Goal: Task Accomplishment & Management: Manage account settings

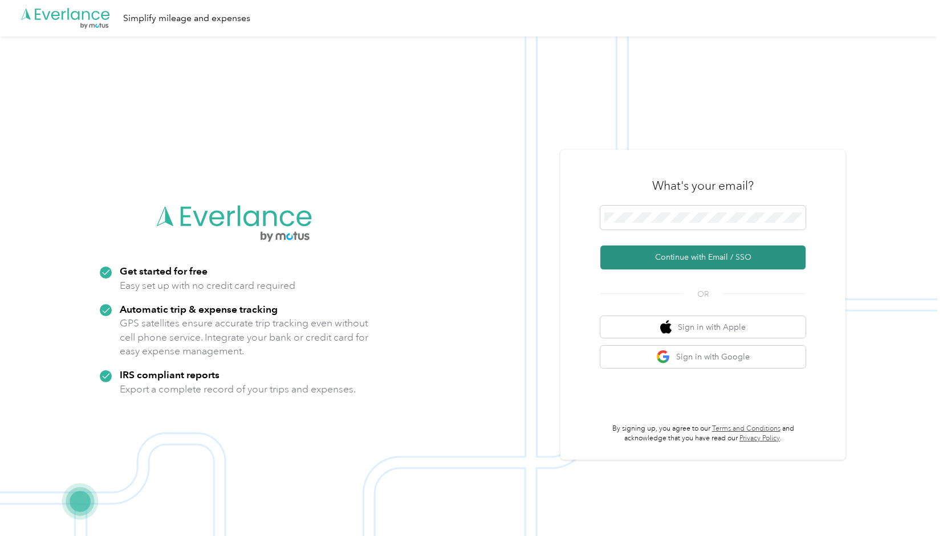
click at [711, 260] on button "Continue with Email / SSO" at bounding box center [702, 258] width 205 height 24
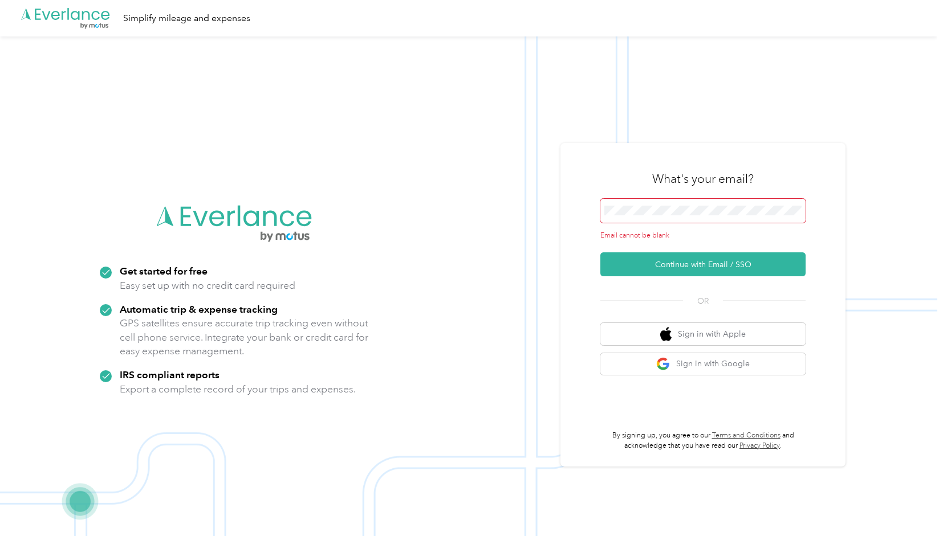
click at [673, 205] on span at bounding box center [702, 211] width 205 height 24
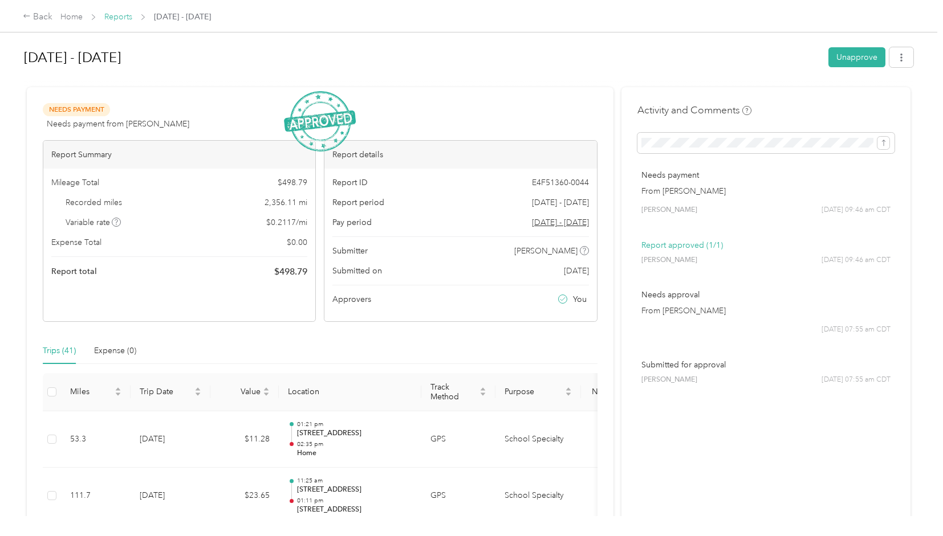
click at [121, 14] on link "Reports" at bounding box center [118, 17] width 28 height 10
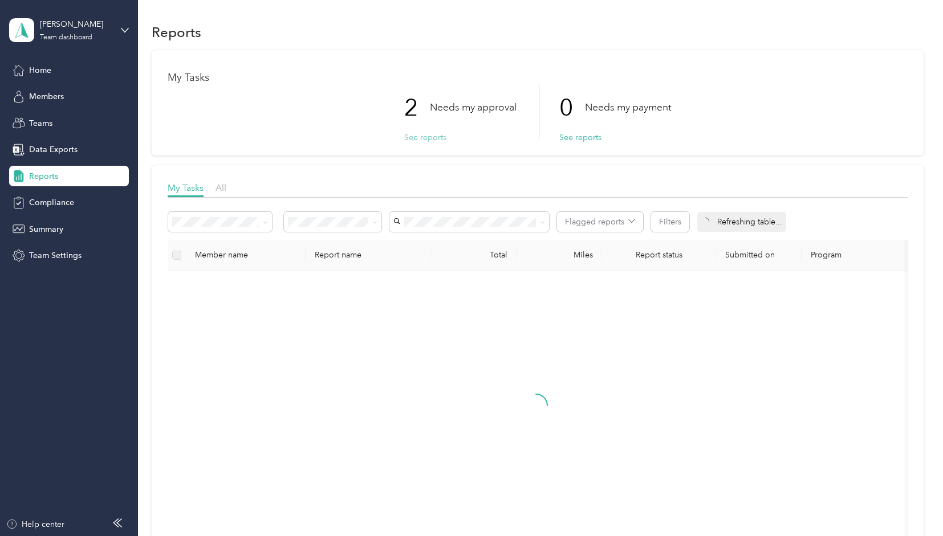
click at [426, 137] on button "See reports" at bounding box center [425, 138] width 42 height 12
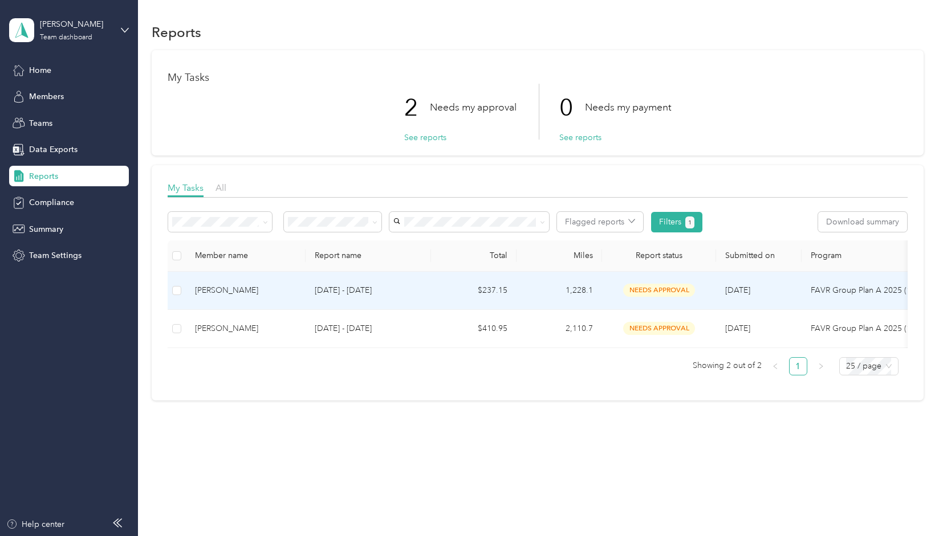
click at [435, 289] on td "$237.15" at bounding box center [473, 291] width 85 height 38
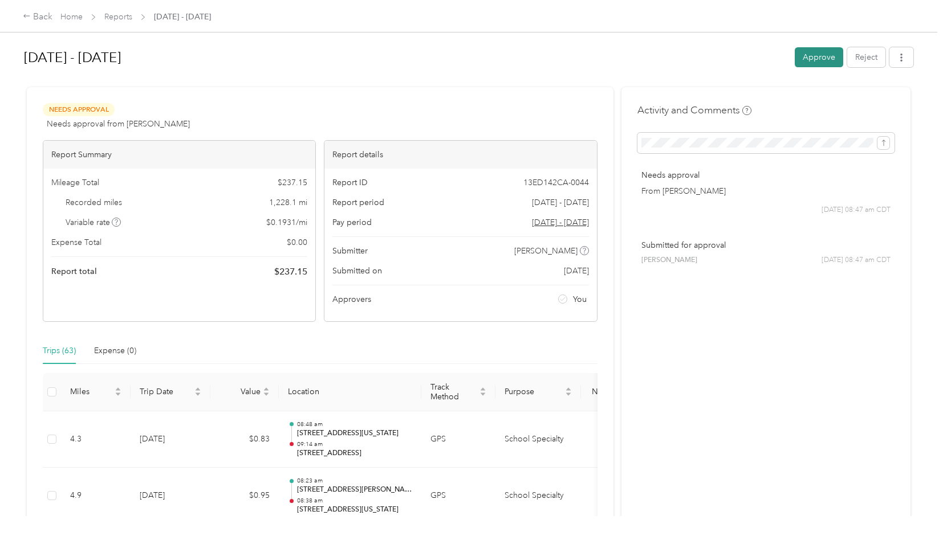
click at [810, 58] on button "Approve" at bounding box center [818, 57] width 48 height 20
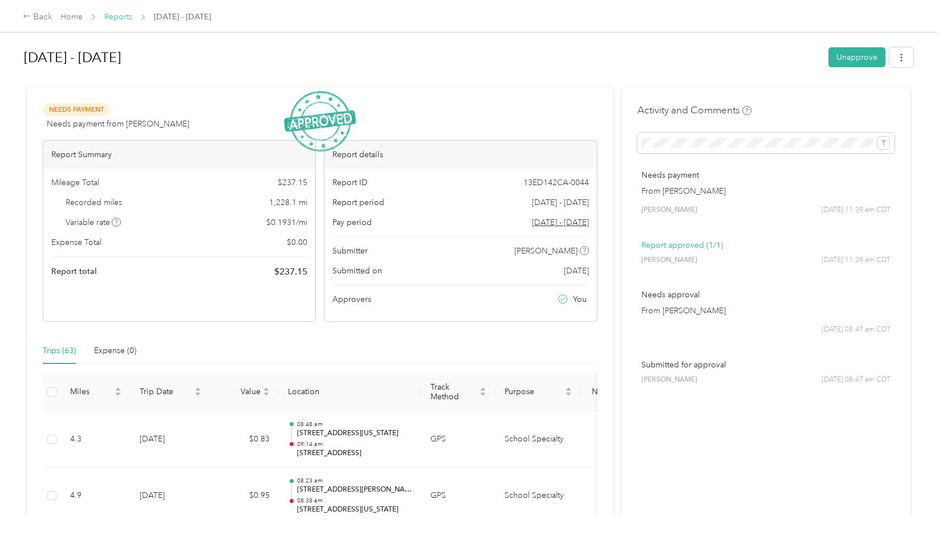
click at [114, 21] on link "Reports" at bounding box center [118, 17] width 28 height 10
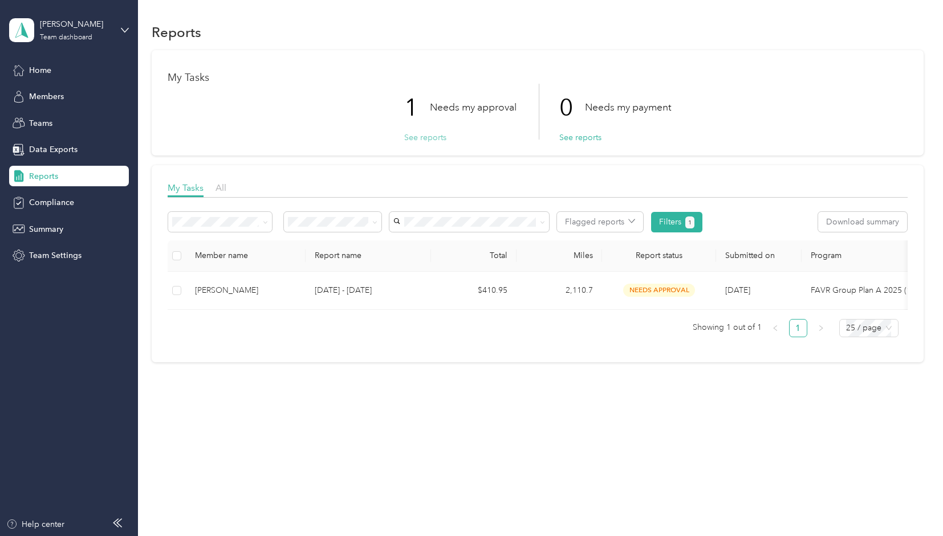
click at [438, 138] on button "See reports" at bounding box center [425, 138] width 42 height 12
